Goal: Book appointment/travel/reservation

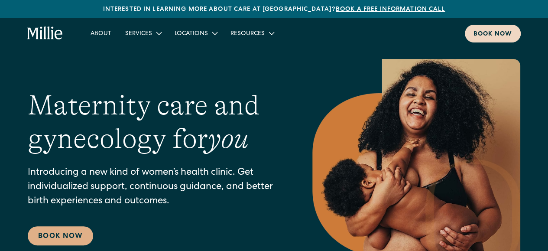
click at [491, 26] on link "Book now" at bounding box center [493, 34] width 56 height 18
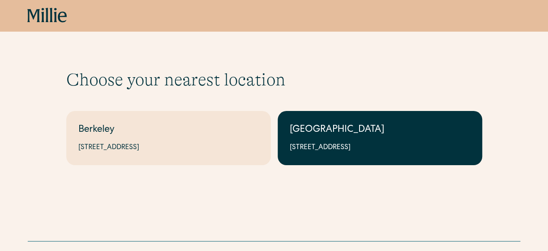
click at [305, 147] on div "1471 Saratoga Ave, Suite 101, San Jose, CA 95129" at bounding box center [380, 148] width 180 height 10
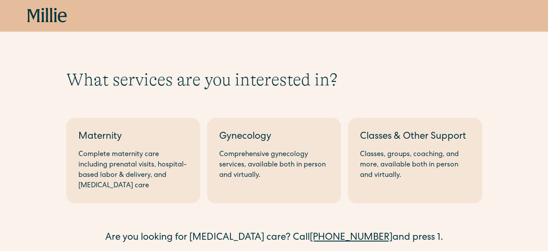
scroll to position [75, 0]
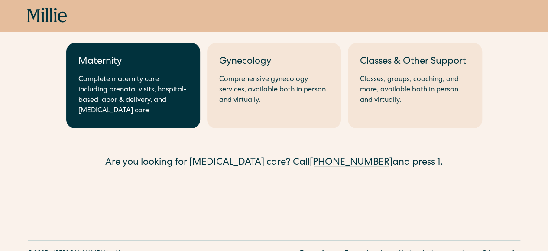
click at [168, 113] on div "Complete maternity care including prenatal visits, hospital-based labor & deliv…" at bounding box center [133, 96] width 110 height 42
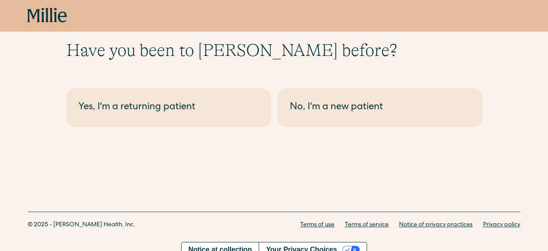
scroll to position [30, 0]
